Goal: Transaction & Acquisition: Purchase product/service

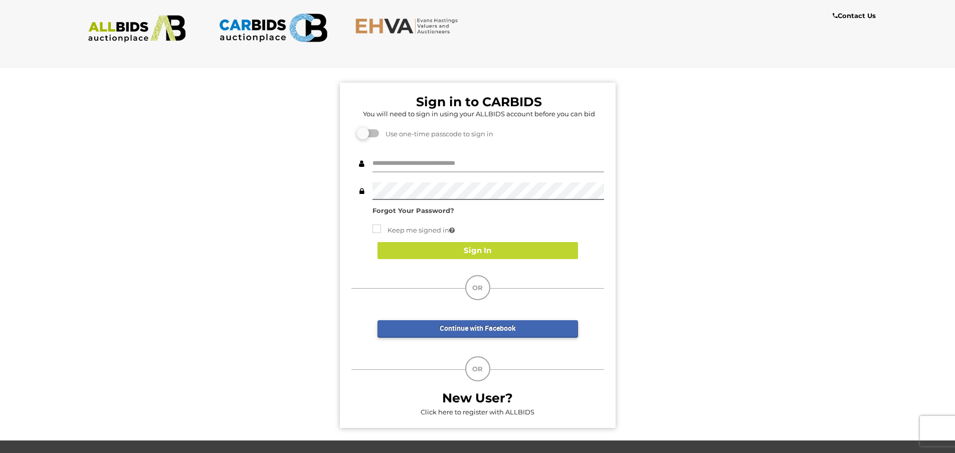
click at [429, 163] on input "text" at bounding box center [488, 164] width 232 height 18
click at [460, 414] on link "Click here to register with ALLBIDS" at bounding box center [477, 412] width 114 height 8
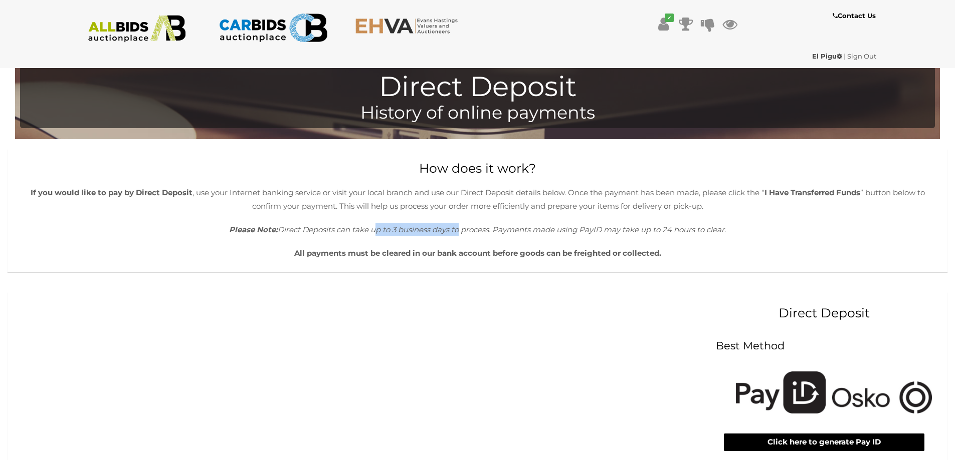
drag, startPoint x: 371, startPoint y: 233, endPoint x: 456, endPoint y: 230, distance: 85.7
click at [456, 230] on icon "Please Note: Direct Deposits can take up to 3 business days to process. Payment…" at bounding box center [477, 230] width 497 height 10
click at [479, 241] on div "How does it work? If you would like to pay by Direct Deposit , use your Interne…" at bounding box center [478, 210] width 940 height 123
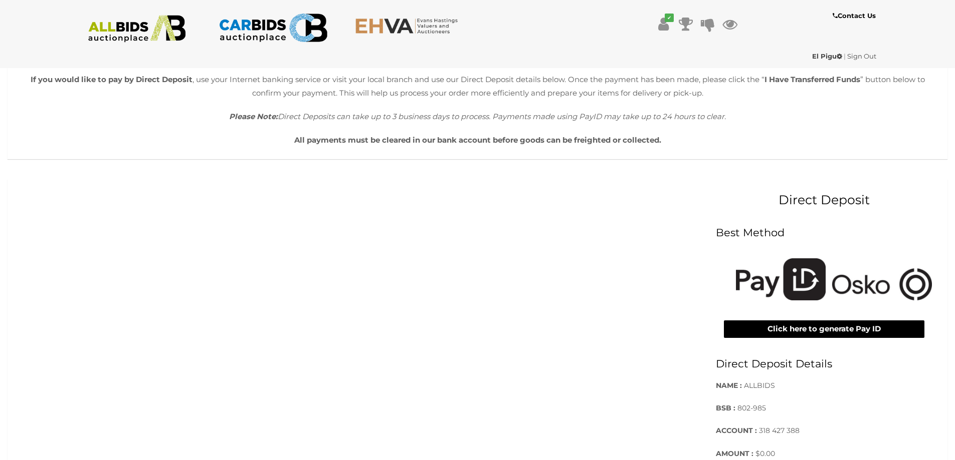
scroll to position [150, 0]
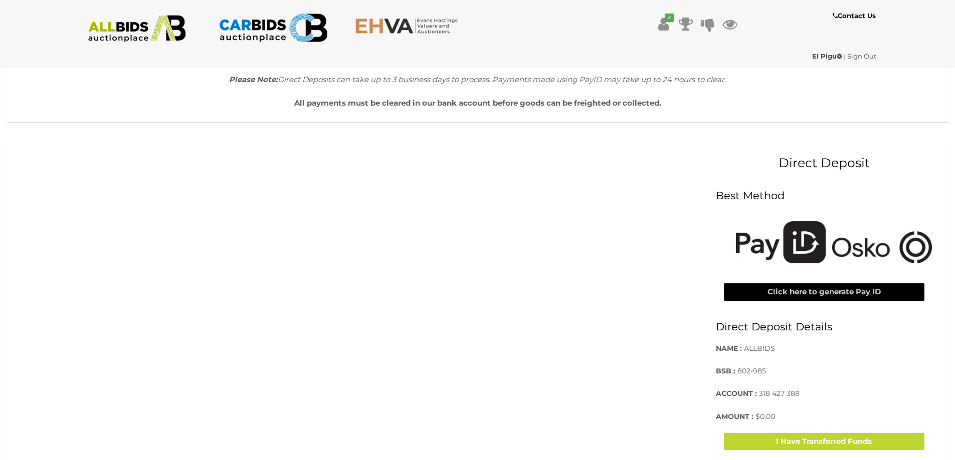
click at [811, 298] on button "Click here to generate Pay ID" at bounding box center [824, 293] width 200 height 18
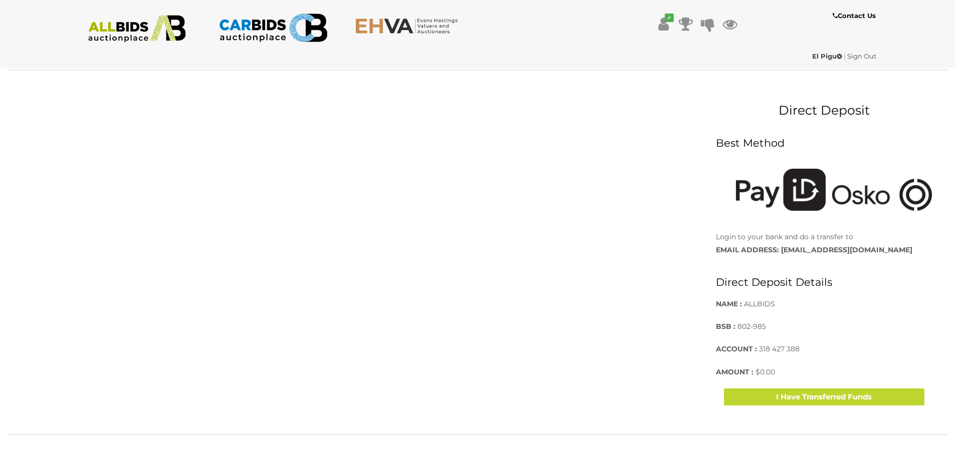
scroll to position [200, 0]
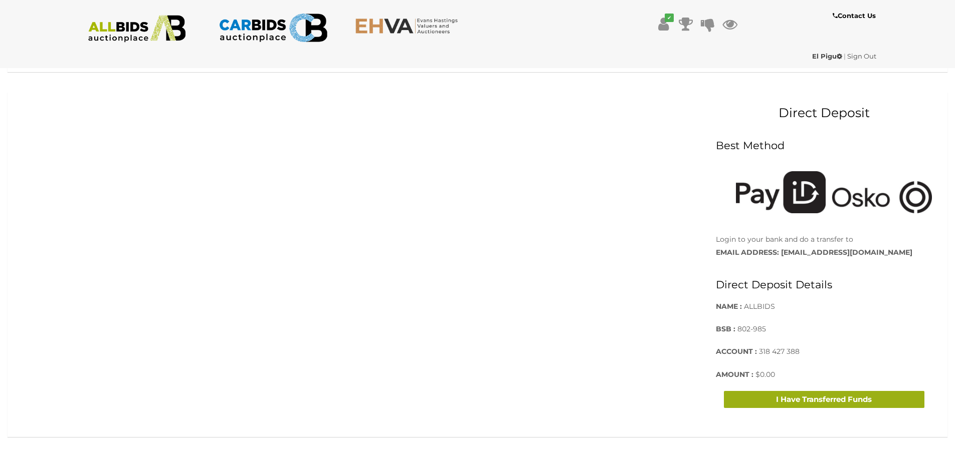
click at [858, 404] on button "I Have Transferred Funds" at bounding box center [824, 400] width 200 height 18
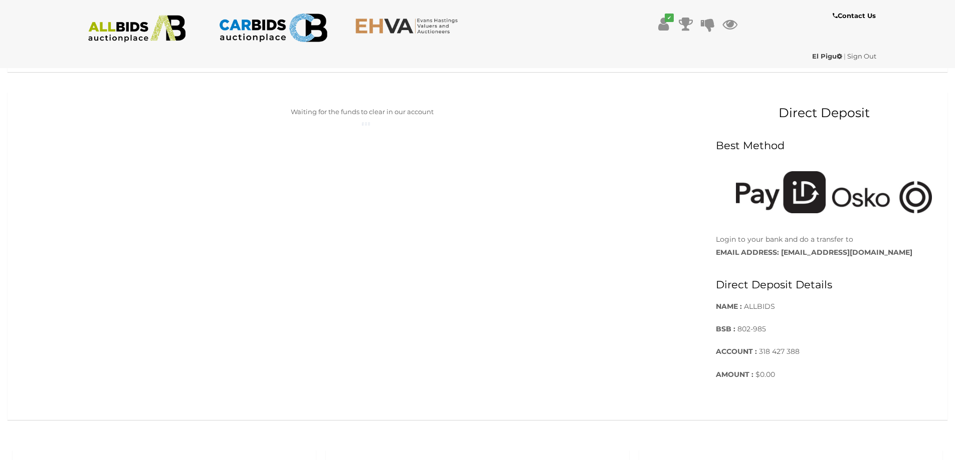
click at [762, 377] on span "$0.00" at bounding box center [765, 374] width 20 height 9
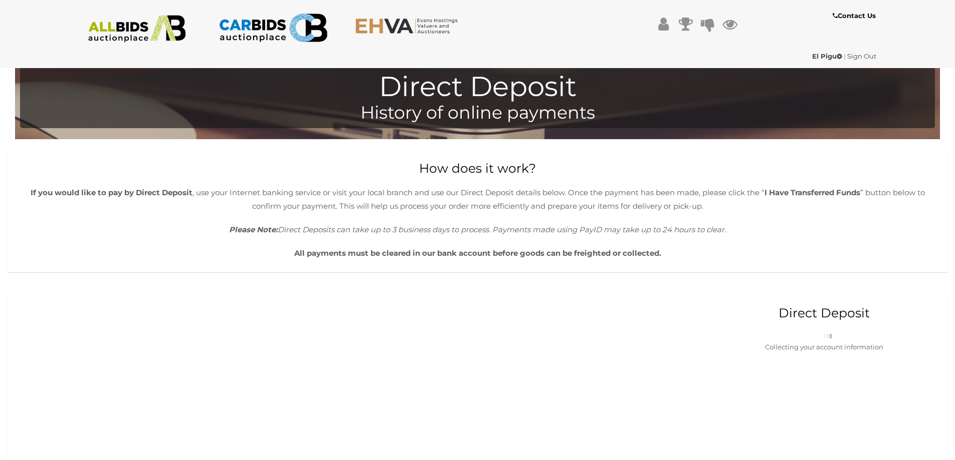
scroll to position [200, 0]
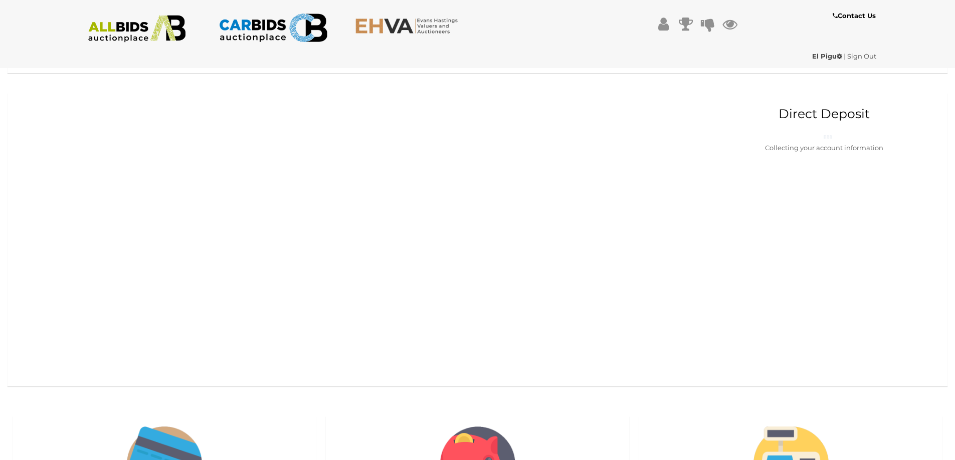
click at [765, 376] on div "You don't have any unpaid Invoice Direct Deposit Collecting your account inform…" at bounding box center [477, 240] width 935 height 289
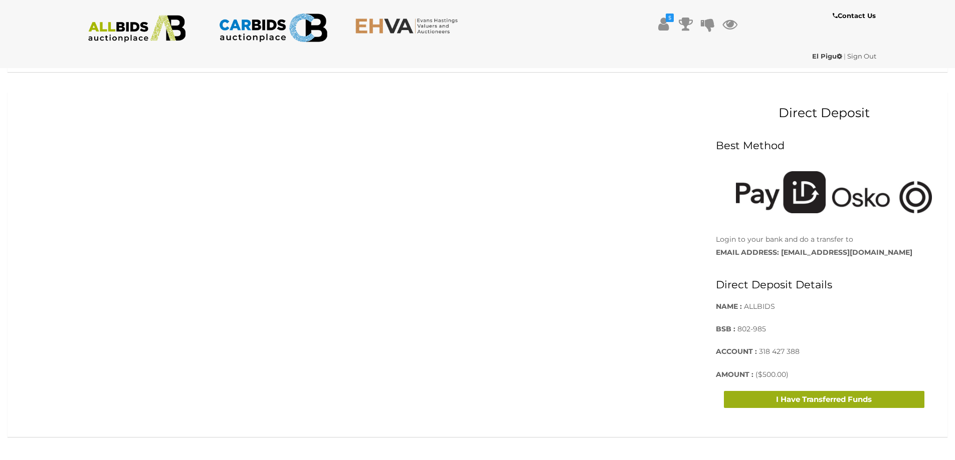
click at [820, 402] on button "I Have Transferred Funds" at bounding box center [824, 400] width 200 height 18
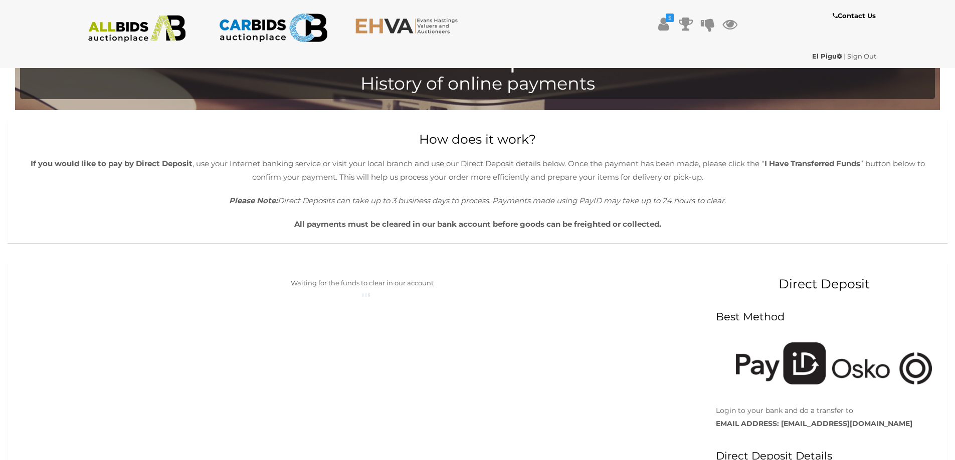
scroll to position [0, 0]
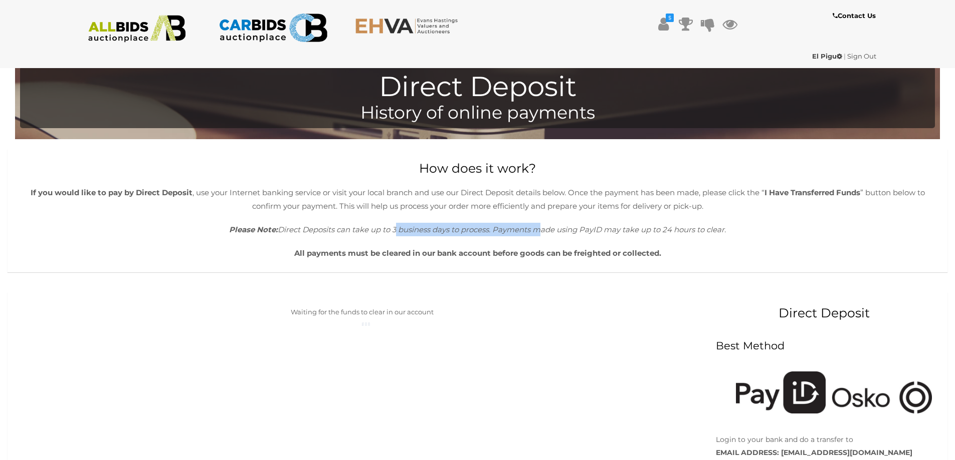
drag, startPoint x: 394, startPoint y: 230, endPoint x: 539, endPoint y: 233, distance: 144.8
click at [539, 233] on icon "Please Note: Direct Deposits can take up to 3 business days to process. Payment…" at bounding box center [477, 230] width 497 height 10
drag, startPoint x: 646, startPoint y: 234, endPoint x: 747, endPoint y: 223, distance: 100.8
click at [747, 223] on p "Please Note: Direct Deposits can take up to 3 business days to process. Payment…" at bounding box center [477, 230] width 914 height 14
click at [814, 250] on p "All payments must be cleared in our bank account before goods can be freighted …" at bounding box center [477, 254] width 914 height 14
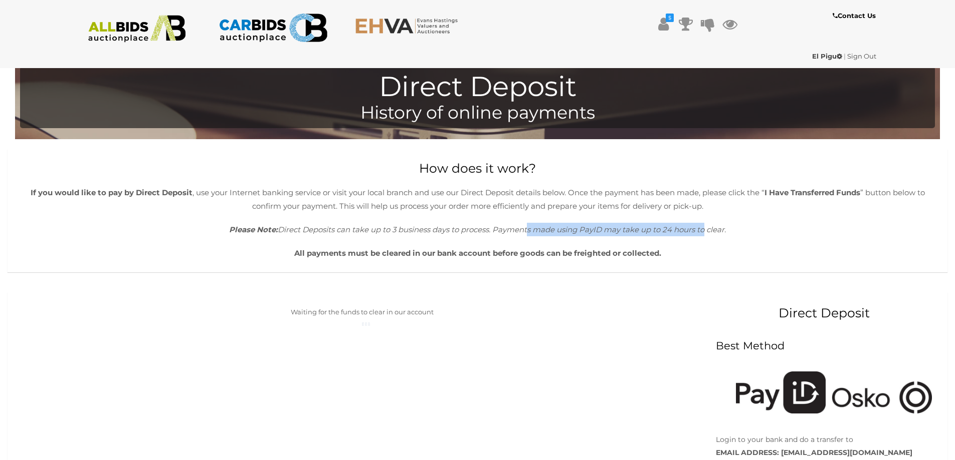
drag, startPoint x: 526, startPoint y: 230, endPoint x: 702, endPoint y: 228, distance: 176.4
click at [702, 228] on icon "Please Note: Direct Deposits can take up to 3 business days to process. Payment…" at bounding box center [477, 230] width 497 height 10
click at [770, 241] on div "How does it work? If you would like to pay by Direct Deposit , use your Interne…" at bounding box center [478, 210] width 940 height 123
